Goal: Find specific page/section: Find specific page/section

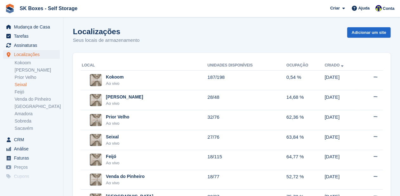
click at [16, 85] on link "Seixal" at bounding box center [37, 85] width 45 height 6
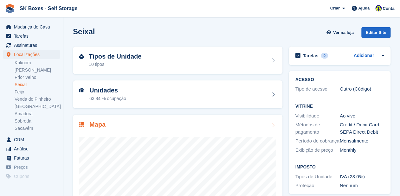
click at [150, 130] on div at bounding box center [177, 192] width 197 height 127
